Goal: Information Seeking & Learning: Learn about a topic

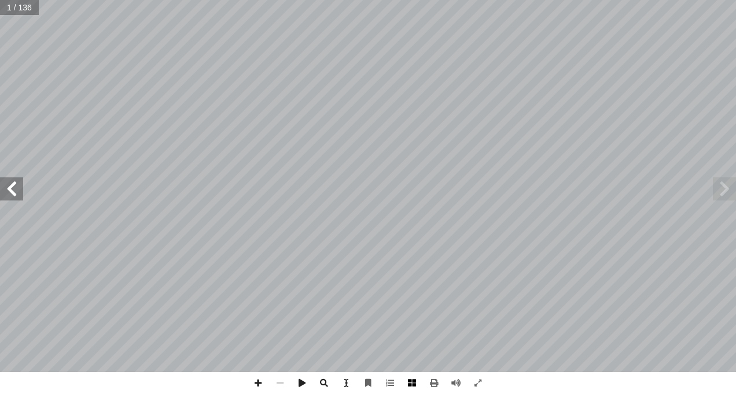
click at [412, 386] on span at bounding box center [412, 383] width 22 height 22
click at [255, 384] on span at bounding box center [258, 383] width 22 height 22
click at [735, 105] on html "الصفحة الرئيسية الصف الأول الصف الثاني الصف الثالث الصف الرابع الصف الخامس الصف…" at bounding box center [368, 52] width 736 height 105
click at [735, 28] on html "الصفحة الرئيسية الصف الأول الصف الثاني الصف الثالث الصف الرابع الصف الخامس الصف…" at bounding box center [368, 52] width 736 height 105
click at [16, 183] on span at bounding box center [11, 189] width 23 height 23
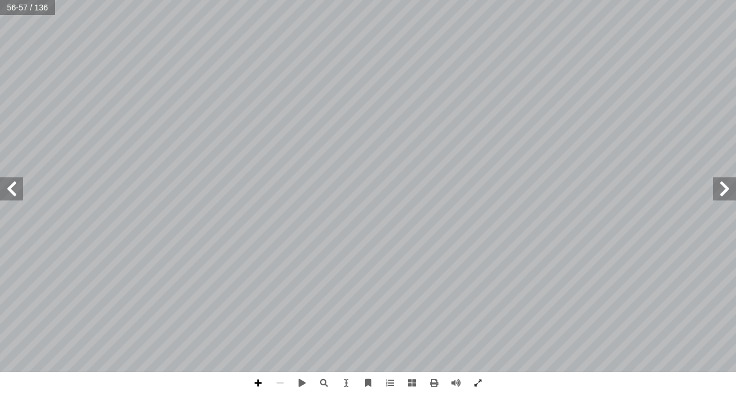
click at [254, 382] on span at bounding box center [258, 383] width 22 height 22
click at [256, 389] on span at bounding box center [258, 383] width 22 height 22
click at [229, 386] on div ": ً ا ّ ي ِ و َ ف َ ش ُ ه ْ ن َ ع ُ ر ِّ ب َ ع ُ ن َّ م ُ ، ث ُ ج ِ ت ْ ن َ ت ْ…" at bounding box center [368, 197] width 736 height 394
click at [15, 195] on span at bounding box center [11, 189] width 23 height 23
click at [10, 190] on span at bounding box center [11, 189] width 23 height 23
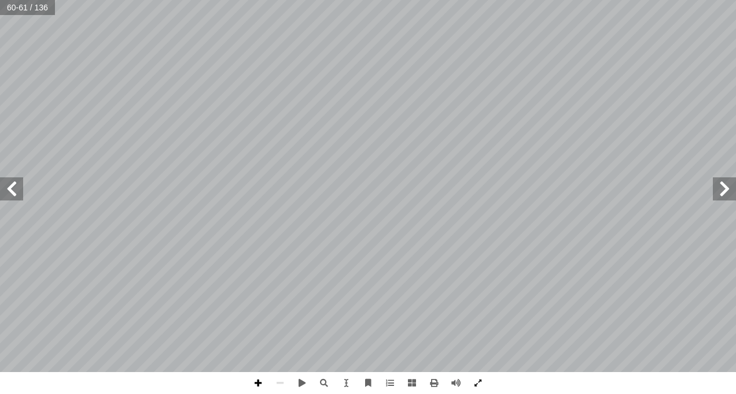
click at [260, 379] on span at bounding box center [258, 383] width 22 height 22
drag, startPoint x: 282, startPoint y: 381, endPoint x: 283, endPoint y: 373, distance: 8.2
click at [283, 378] on span at bounding box center [280, 383] width 22 height 22
click at [252, 386] on span at bounding box center [258, 383] width 22 height 22
